Goal: Task Accomplishment & Management: Complete application form

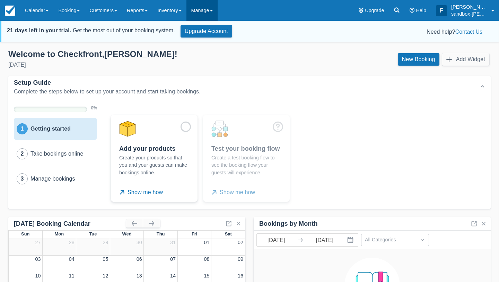
click at [210, 11] on link "Manage" at bounding box center [202, 10] width 31 height 21
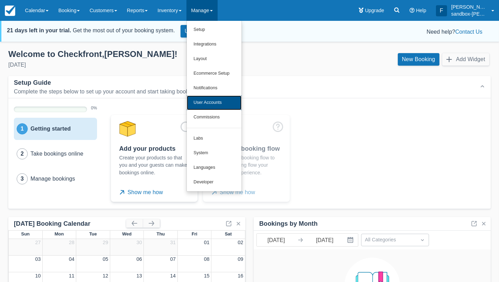
click at [220, 101] on link "User Accounts" at bounding box center [214, 102] width 55 height 15
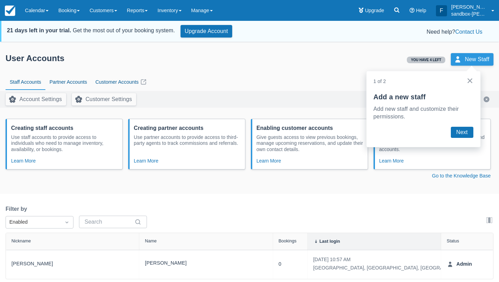
click at [469, 58] on link "New Staff" at bounding box center [472, 59] width 43 height 12
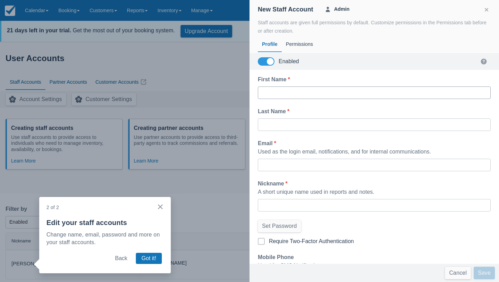
click at [274, 86] on input "First Name *" at bounding box center [375, 92] width 222 height 12
type input "test"
click at [261, 124] on div at bounding box center [374, 124] width 233 height 12
click at [263, 122] on div at bounding box center [374, 124] width 233 height 12
click at [272, 124] on input "Last Name *" at bounding box center [375, 124] width 222 height 12
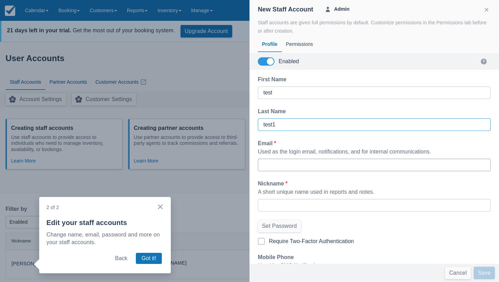
type input "test1"
click at [290, 167] on input "Email *" at bounding box center [375, 164] width 222 height 12
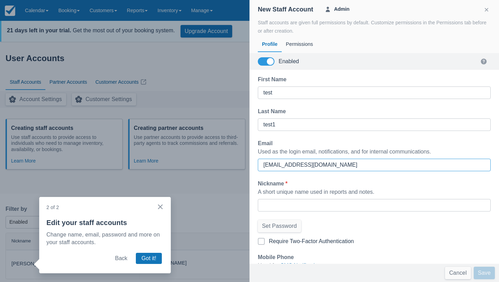
click at [355, 161] on input "[EMAIL_ADDRESS][DOMAIN_NAME]" at bounding box center [375, 164] width 222 height 12
drag, startPoint x: 316, startPoint y: 162, endPoint x: 221, endPoint y: 159, distance: 95.1
click at [221, 159] on div "User Accounts You have 4 left New Staff Staff Accounts Partner Accounts Custome…" at bounding box center [249, 160] width 499 height 235
type input "[EMAIL_ADDRESS][DOMAIN_NAME]"
click at [427, 209] on input "Nickname *" at bounding box center [375, 205] width 222 height 12
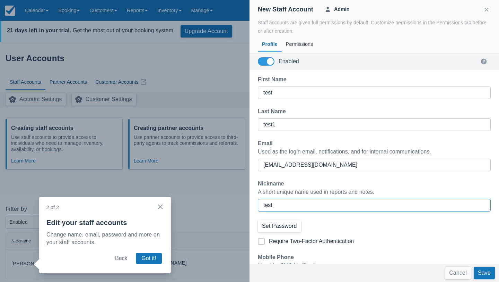
type input "test"
click at [295, 230] on button "Set Password" at bounding box center [279, 226] width 43 height 12
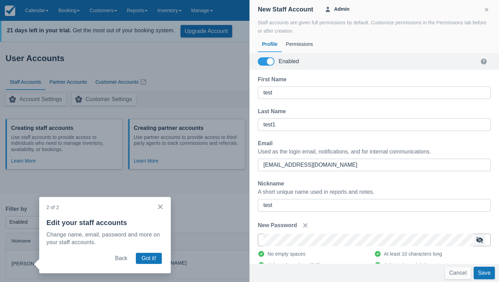
click at [475, 239] on button "button" at bounding box center [479, 239] width 11 height 11
click at [481, 272] on button "Save" at bounding box center [484, 272] width 21 height 12
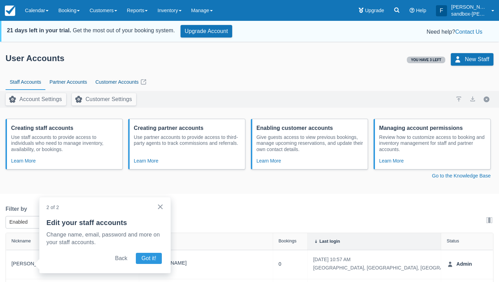
click at [147, 257] on button "Got it!" at bounding box center [149, 257] width 26 height 11
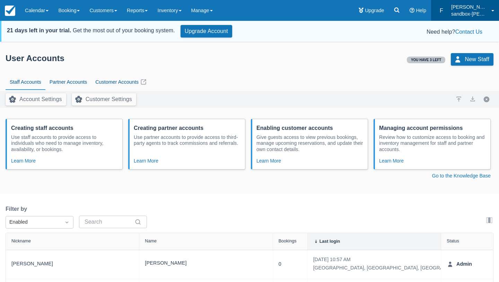
click at [464, 14] on p "sandbox-[PERSON_NAME]-7" at bounding box center [470, 13] width 36 height 7
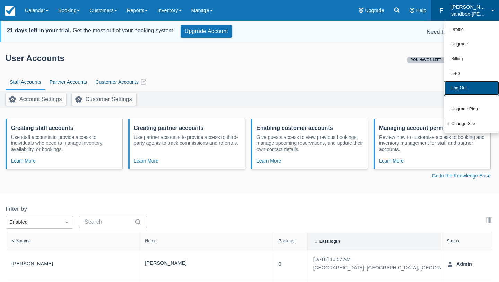
click at [467, 88] on link "Log Out" at bounding box center [472, 88] width 55 height 15
